Goal: Information Seeking & Learning: Find specific fact

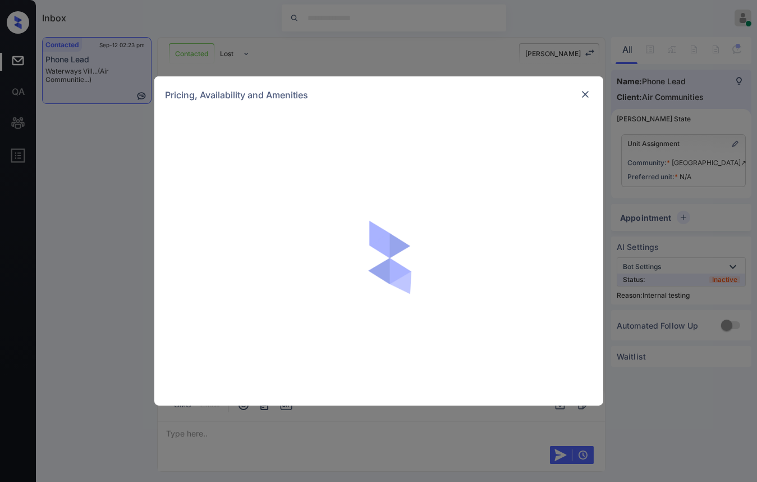
scroll to position [2523, 0]
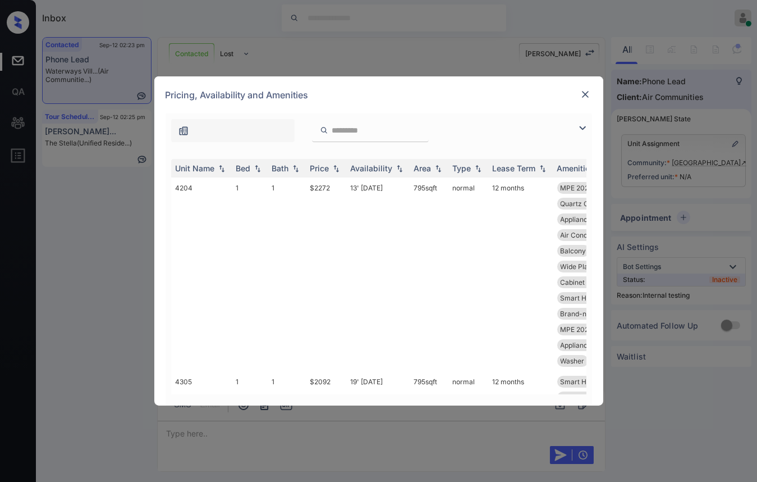
click at [583, 128] on img at bounding box center [582, 127] width 13 height 13
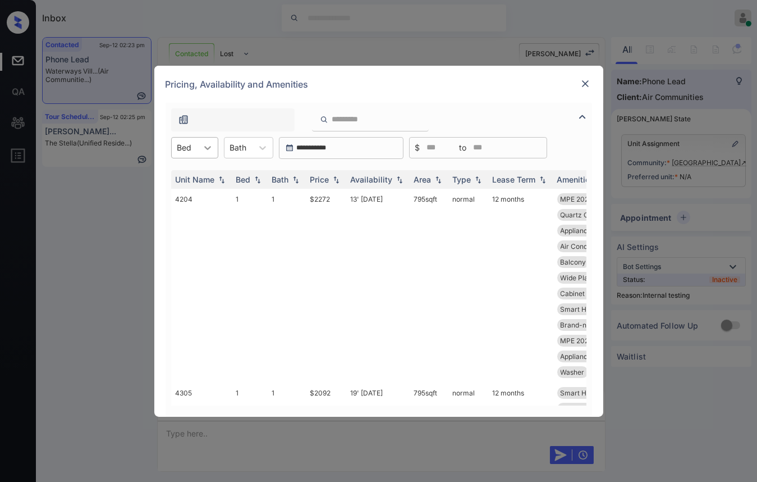
click at [208, 138] on div at bounding box center [208, 148] width 20 height 20
click at [209, 172] on div "1" at bounding box center [194, 175] width 47 height 20
click at [333, 175] on img at bounding box center [336, 179] width 11 height 8
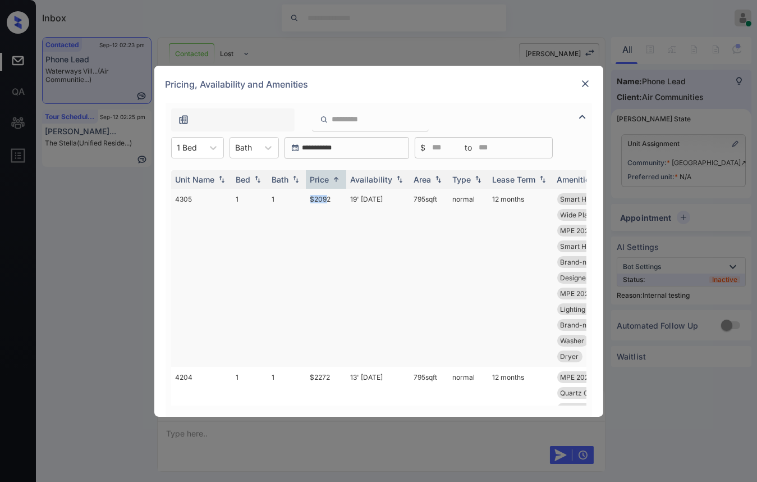
drag, startPoint x: 300, startPoint y: 199, endPoint x: 330, endPoint y: 199, distance: 30.3
click at [330, 199] on tr "4305 1 1 $2092 19' [DATE] 795 sqft normal 12 months Smart Home Ther... Soft-clo…" at bounding box center [464, 278] width 587 height 178
click at [331, 199] on td "$2092" at bounding box center [326, 278] width 40 height 178
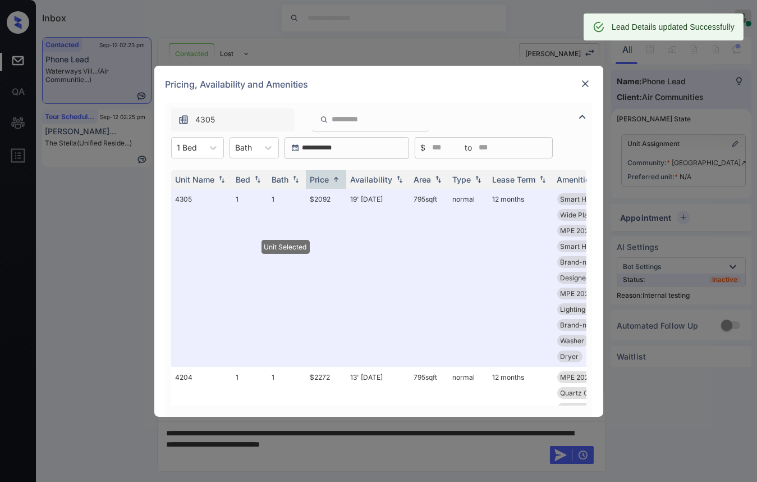
click at [577, 84] on div "Pricing, Availability and Amenities" at bounding box center [378, 84] width 449 height 37
click at [580, 85] on img at bounding box center [585, 83] width 11 height 11
